Goal: Navigation & Orientation: Find specific page/section

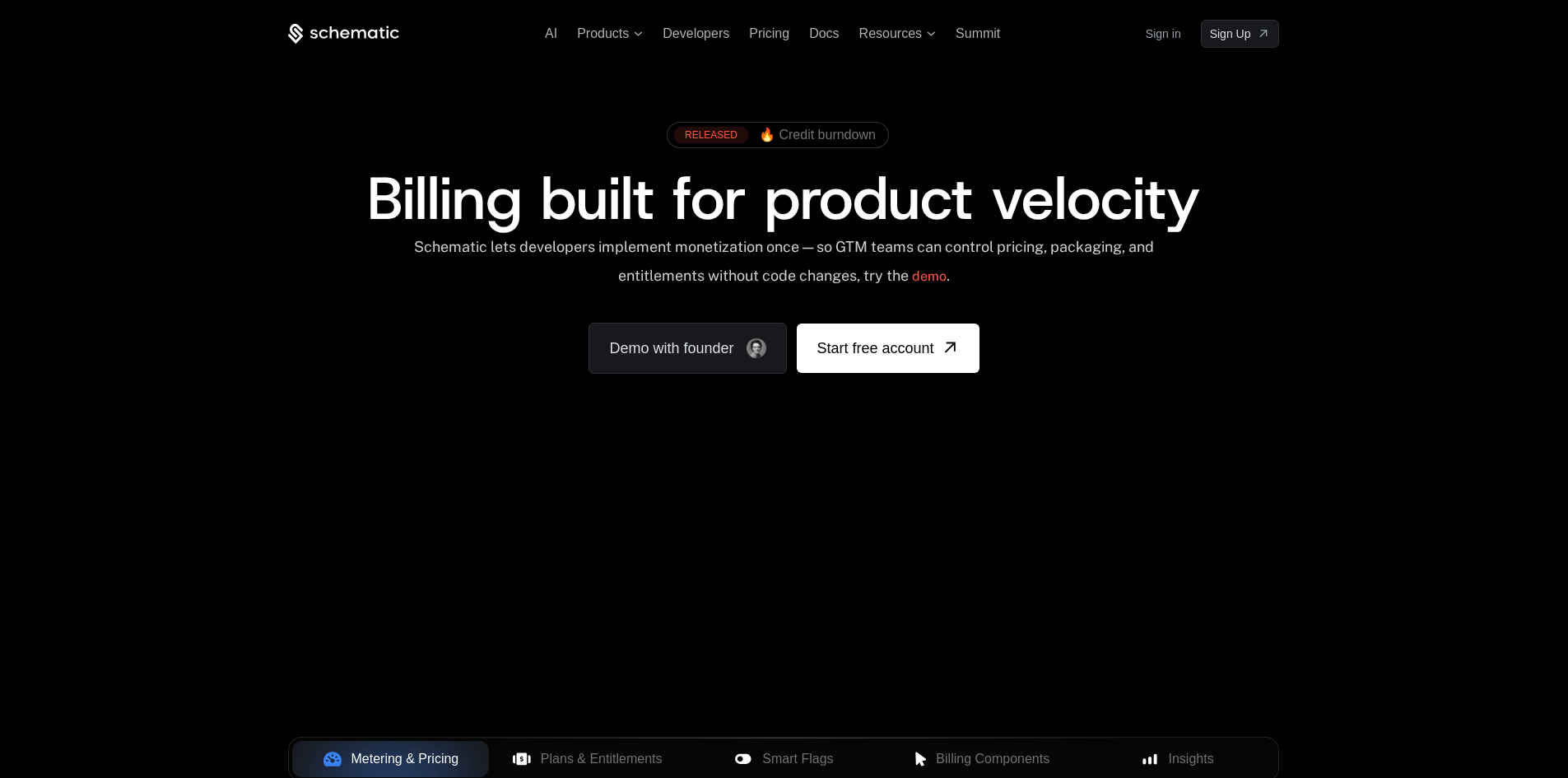
click at [1168, 35] on link "Sign in" at bounding box center [1163, 33] width 36 height 26
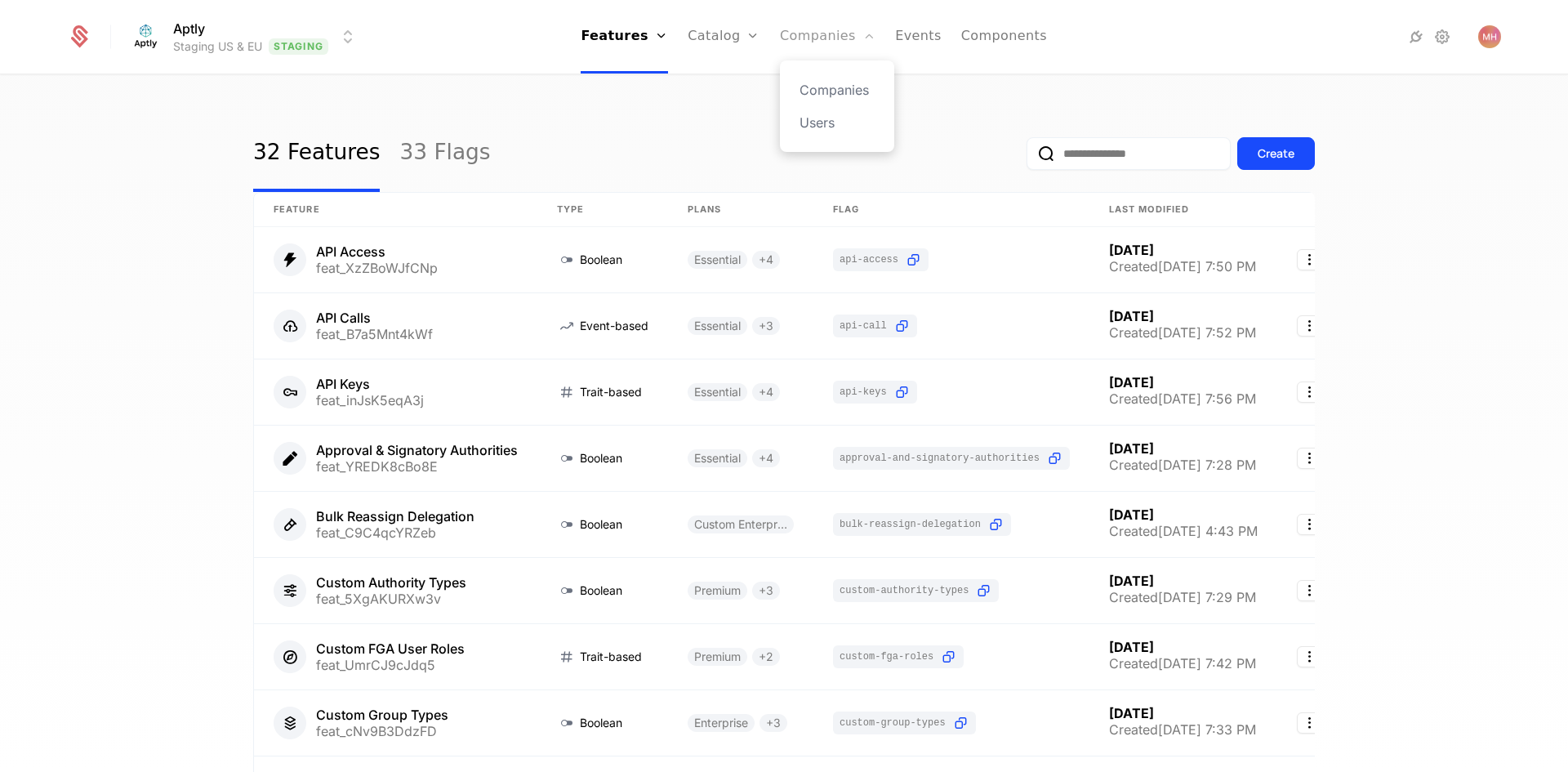
click at [819, 41] on link "Companies" at bounding box center [827, 36] width 95 height 73
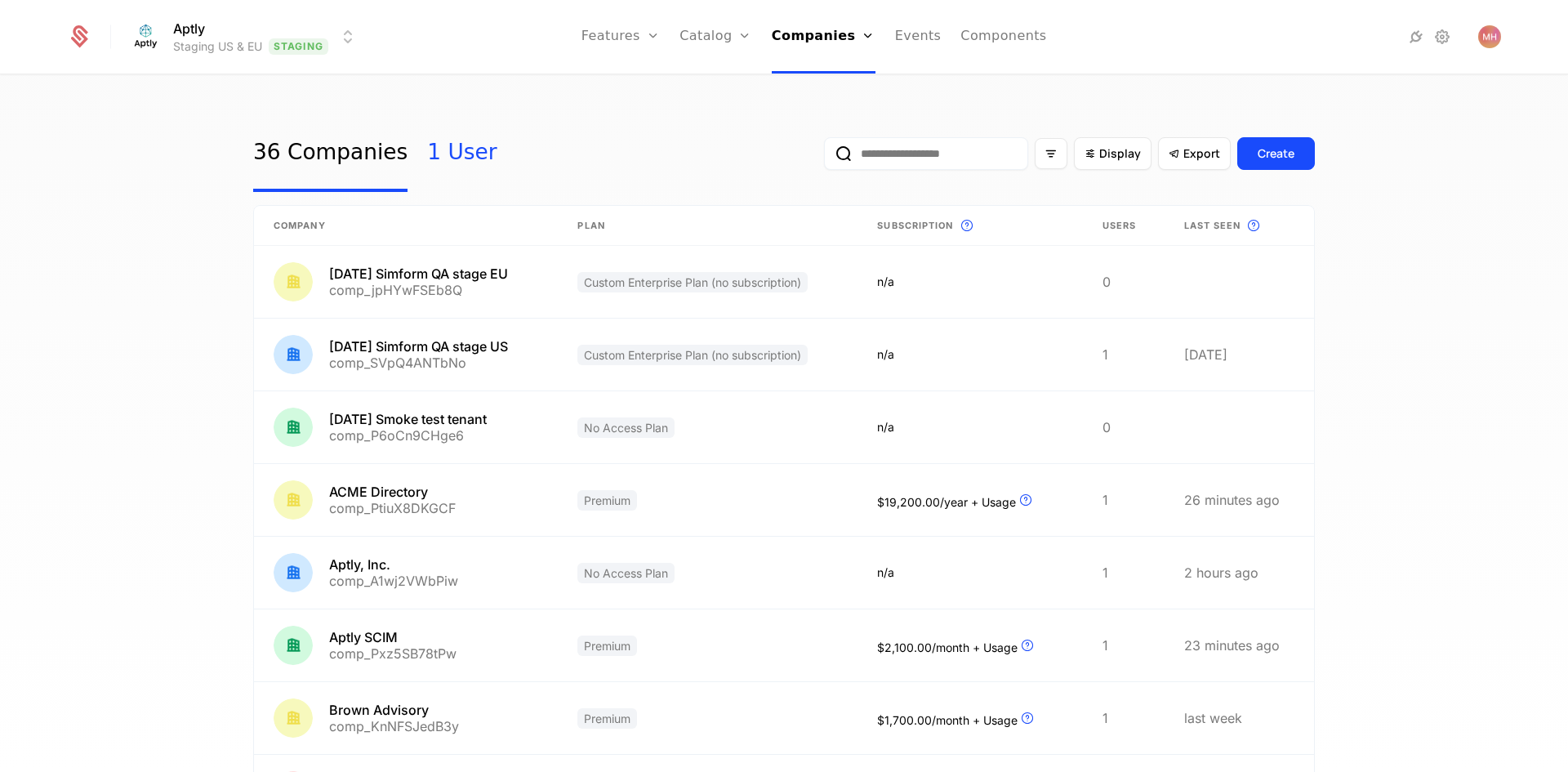
click at [435, 155] on link "1 User" at bounding box center [461, 153] width 69 height 77
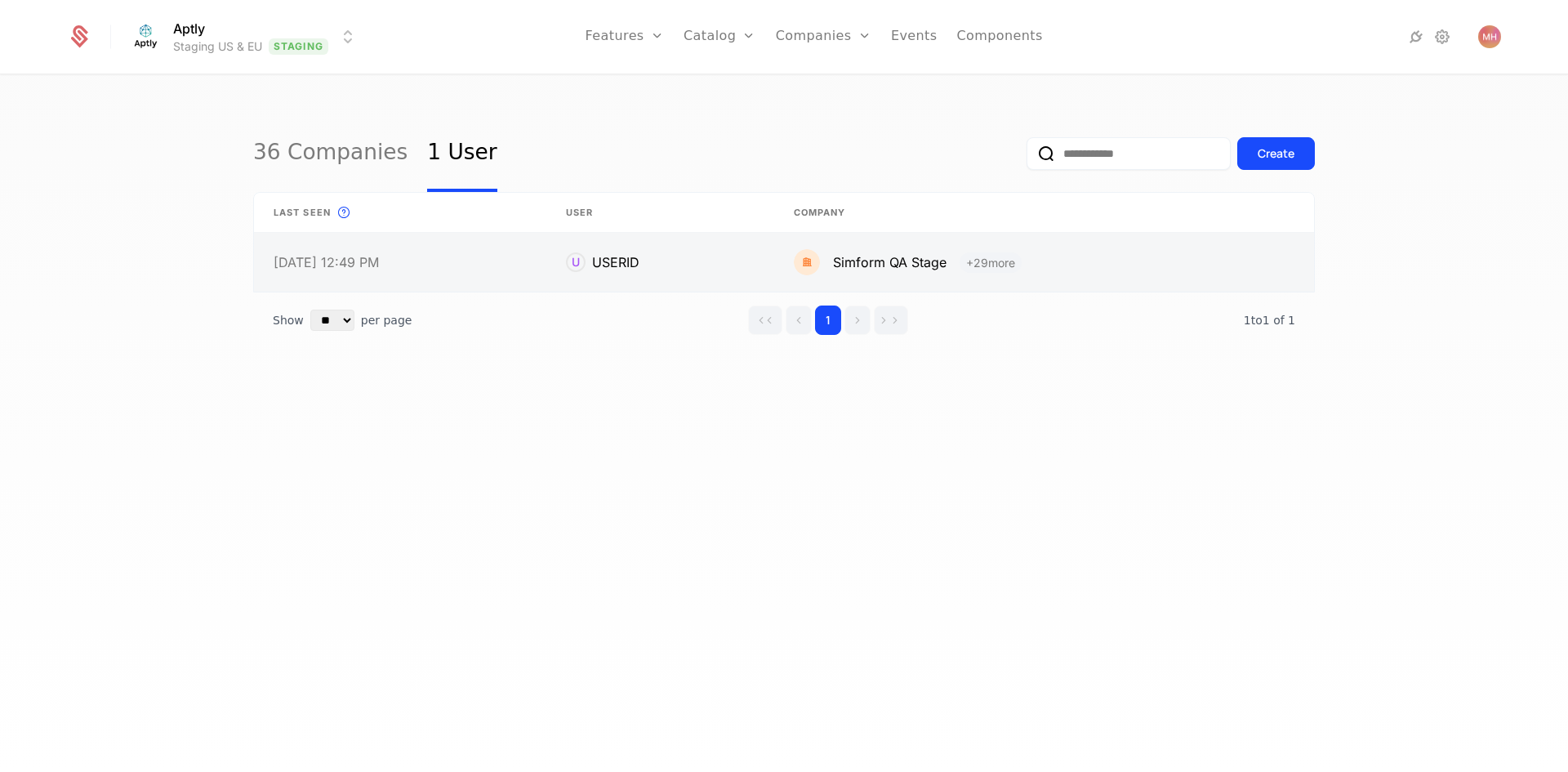
click at [986, 258] on link at bounding box center [1044, 262] width 540 height 59
